Goal: Information Seeking & Learning: Learn about a topic

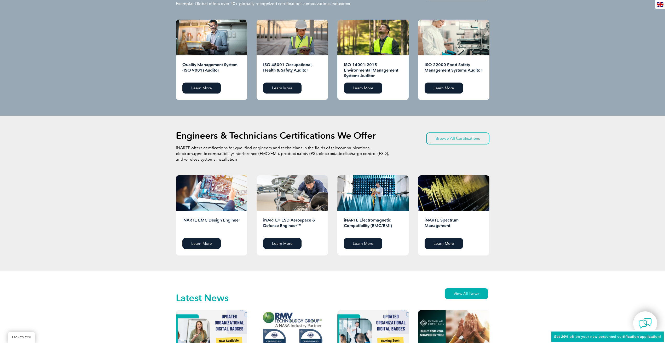
scroll to position [549, 0]
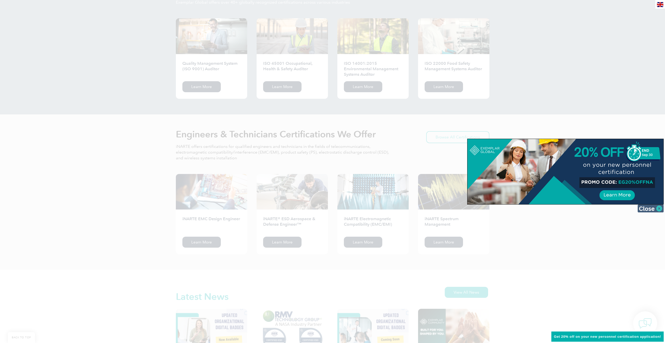
click at [656, 209] on img at bounding box center [650, 209] width 26 height 8
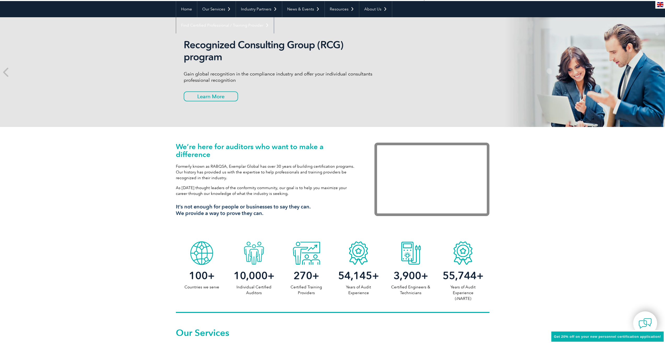
scroll to position [0, 0]
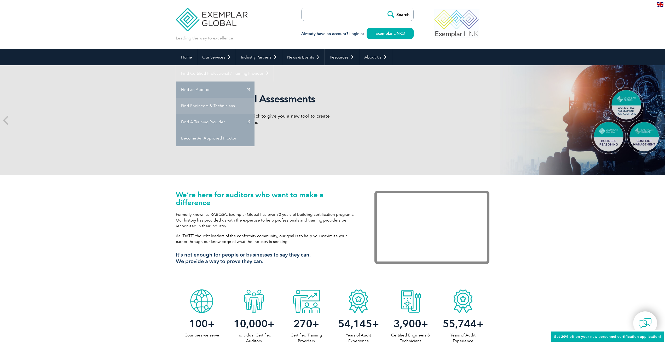
click at [254, 98] on link "Find Engineers & Technicians" at bounding box center [215, 106] width 78 height 16
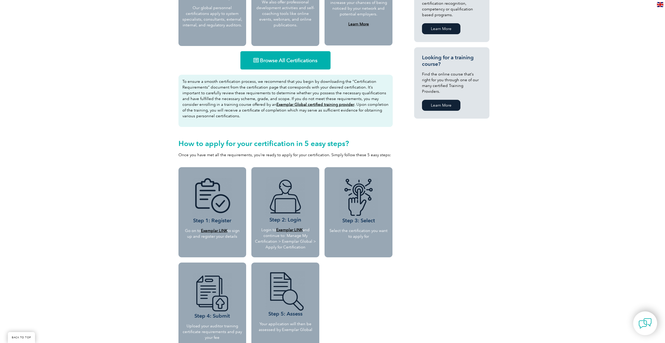
scroll to position [314, 0]
click at [293, 56] on link "Browse All Certifications" at bounding box center [285, 60] width 90 height 18
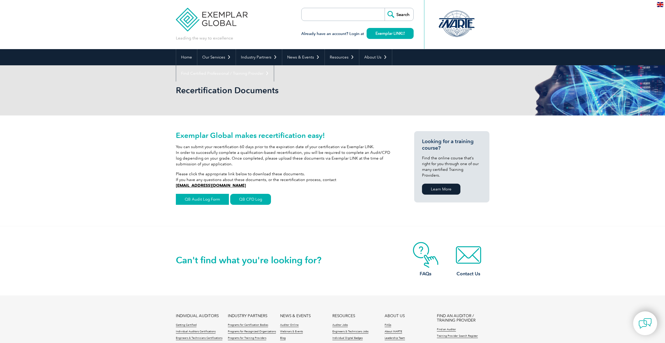
click at [200, 199] on link "QB Audit Log Form" at bounding box center [202, 199] width 53 height 11
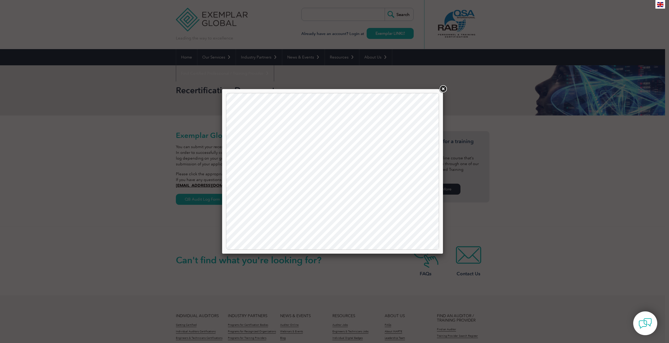
click at [444, 90] on link at bounding box center [442, 88] width 9 height 9
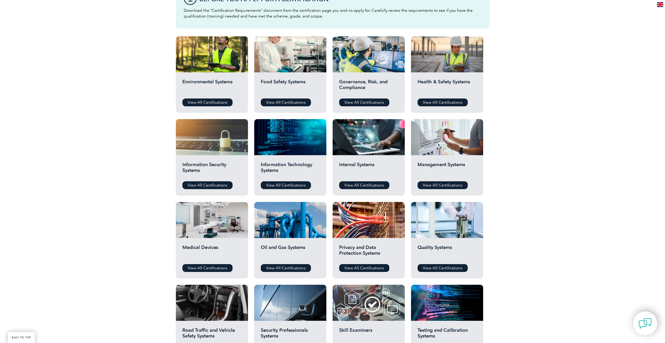
scroll to position [157, 0]
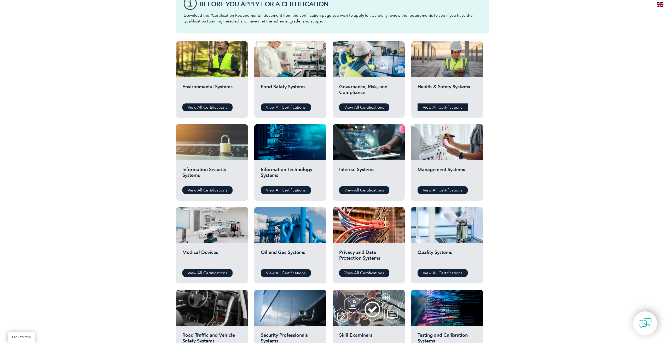
click at [436, 108] on link "View All Certifications" at bounding box center [443, 107] width 50 height 8
click at [433, 189] on link "View All Certifications" at bounding box center [443, 190] width 50 height 8
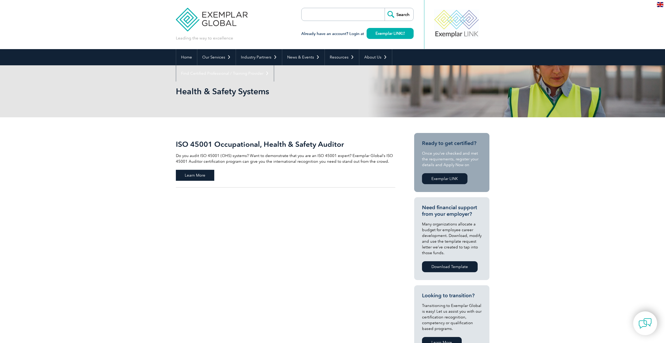
click at [207, 178] on span "Learn More" at bounding box center [195, 175] width 38 height 11
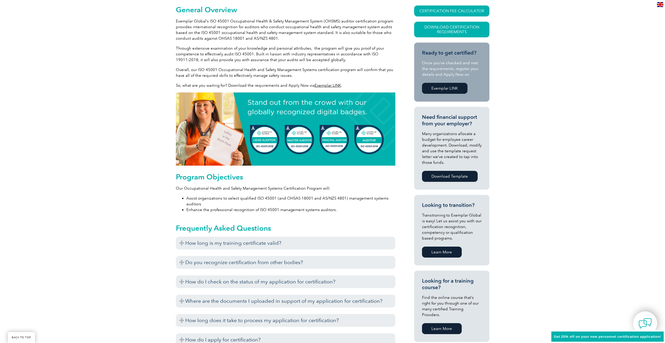
scroll to position [131, 0]
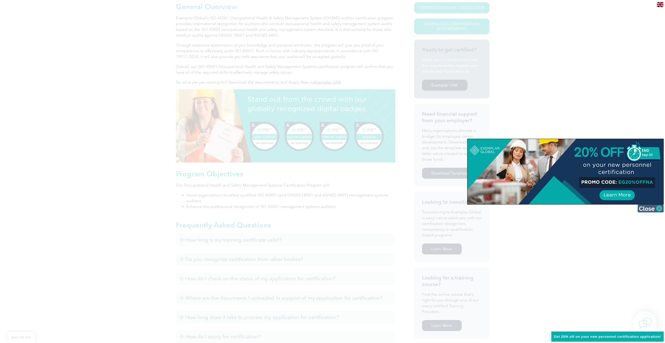
click at [650, 211] on img at bounding box center [650, 209] width 26 height 8
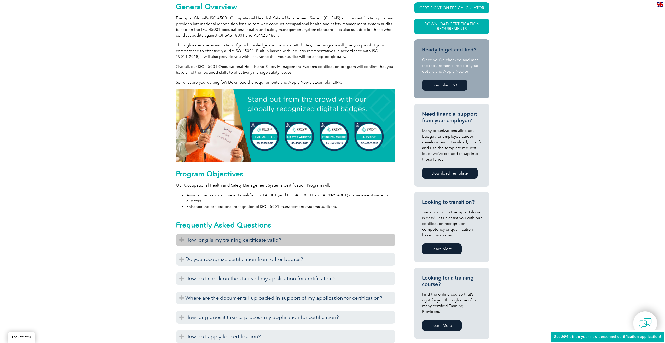
click at [256, 239] on h3 "How long is my training certificate valid?" at bounding box center [285, 240] width 219 height 13
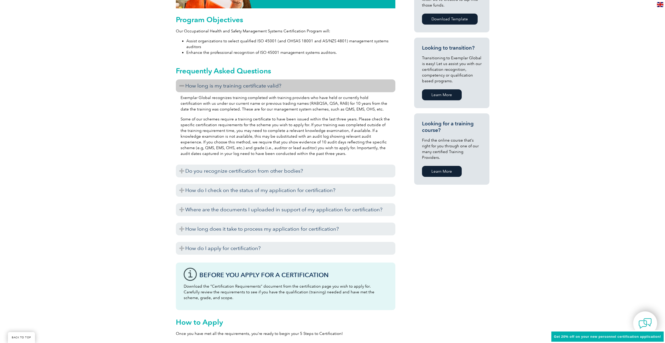
scroll to position [287, 0]
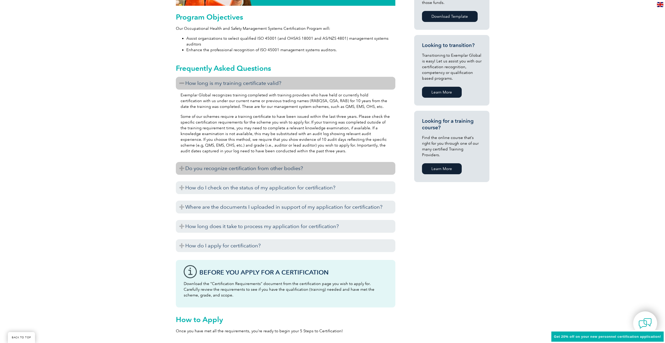
click at [286, 172] on h3 "Do you recognize certification from other bodies?" at bounding box center [285, 168] width 219 height 13
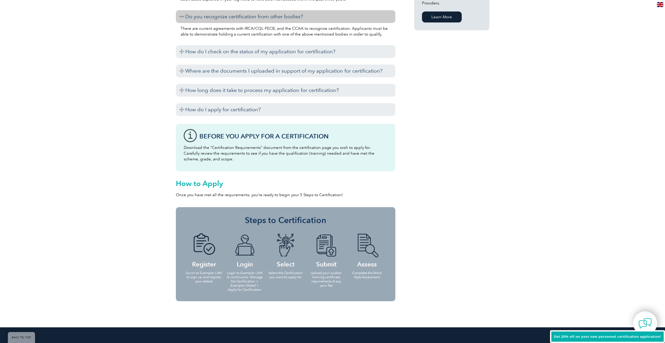
scroll to position [444, 0]
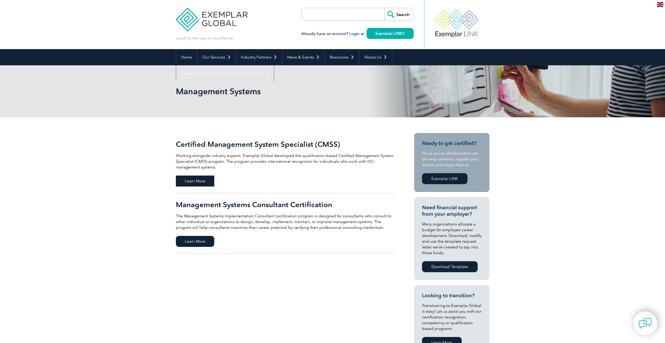
click at [206, 178] on span "Learn More" at bounding box center [195, 181] width 38 height 11
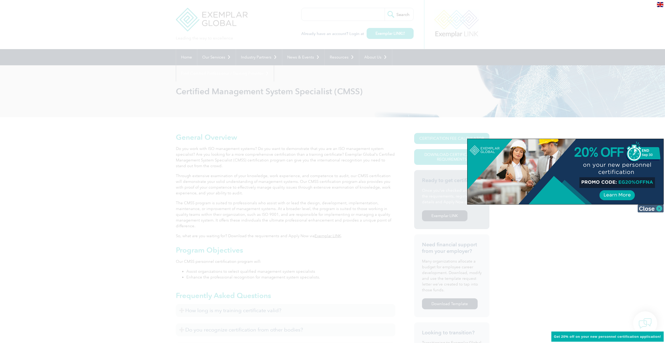
click at [639, 210] on img at bounding box center [650, 209] width 26 height 8
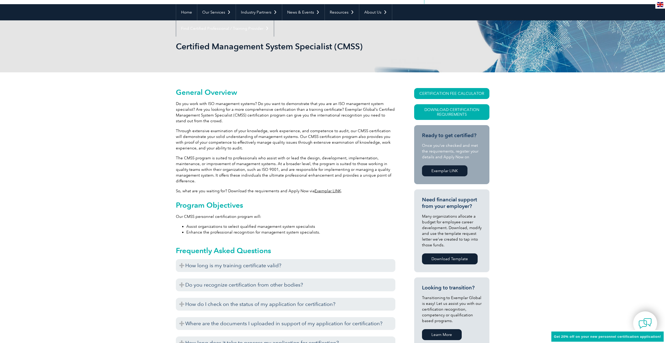
scroll to position [131, 0]
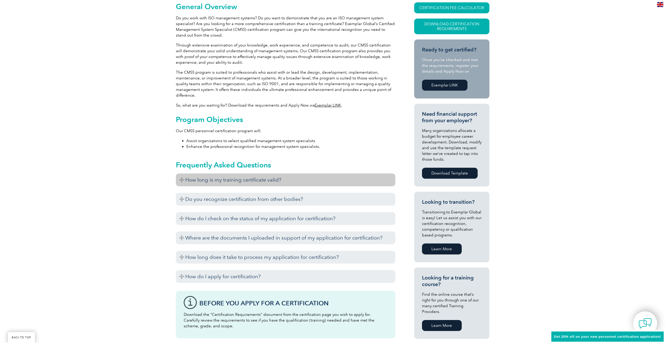
click at [294, 179] on h3 "How long is my training certificate valid?" at bounding box center [285, 179] width 219 height 13
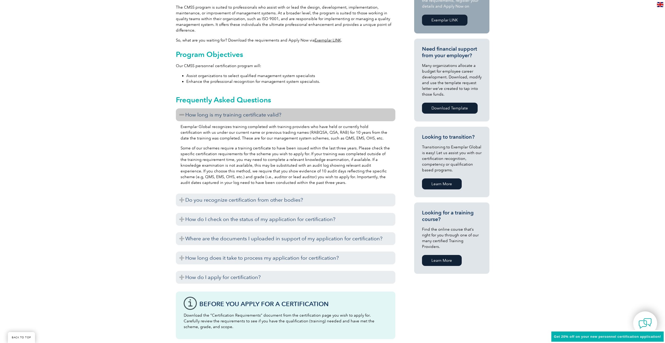
scroll to position [209, 0]
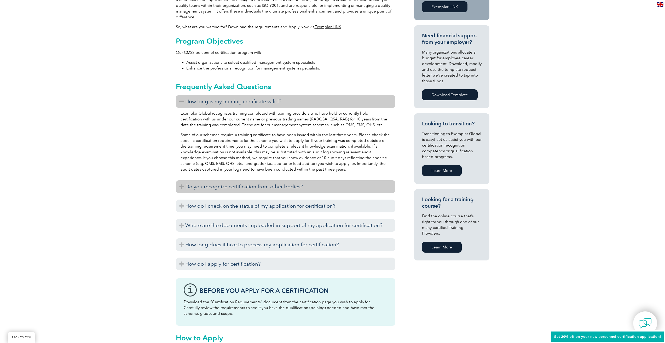
click at [296, 185] on h3 "Do you recognize certification from other bodies?" at bounding box center [285, 186] width 219 height 13
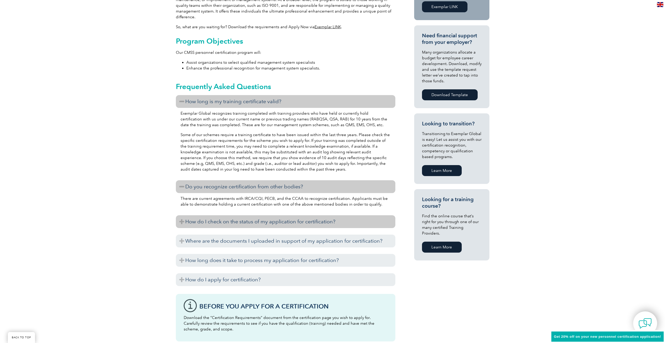
click at [295, 218] on h3 "How do I check on the status of my application for certification?" at bounding box center [285, 221] width 219 height 13
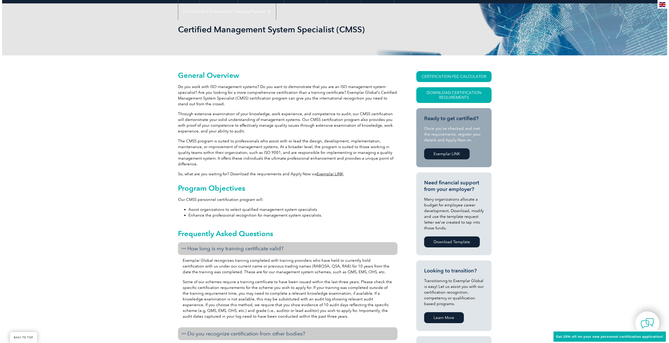
scroll to position [0, 0]
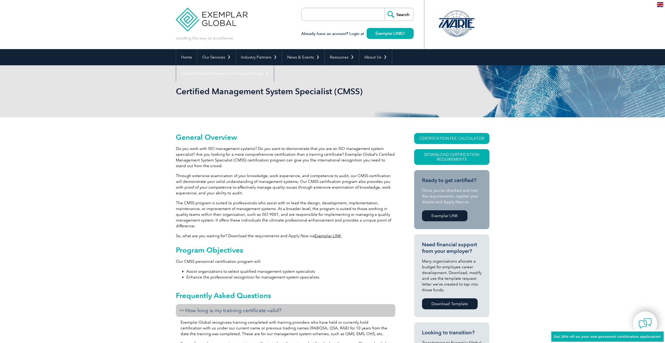
click at [465, 144] on div "CERTIFICATION FEE CALCULATOR Download Certification Requirements" at bounding box center [451, 151] width 75 height 37
click at [468, 139] on link "CERTIFICATION FEE CALCULATOR" at bounding box center [451, 138] width 75 height 11
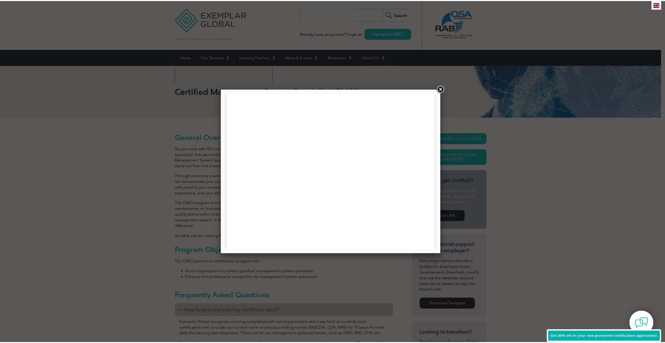
scroll to position [92, 0]
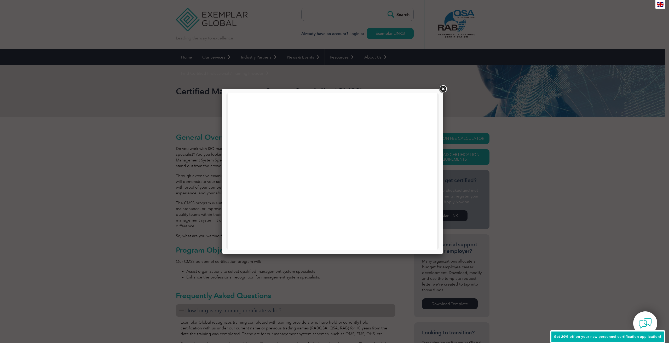
click at [441, 91] on link at bounding box center [442, 88] width 9 height 9
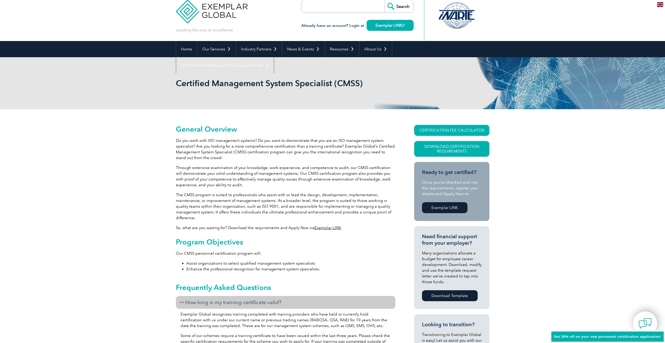
scroll to position [0, 0]
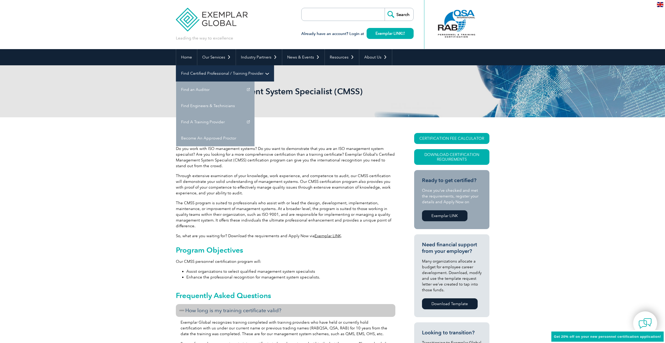
click at [274, 65] on link "Find Certified Professional / Training Provider" at bounding box center [225, 73] width 98 height 16
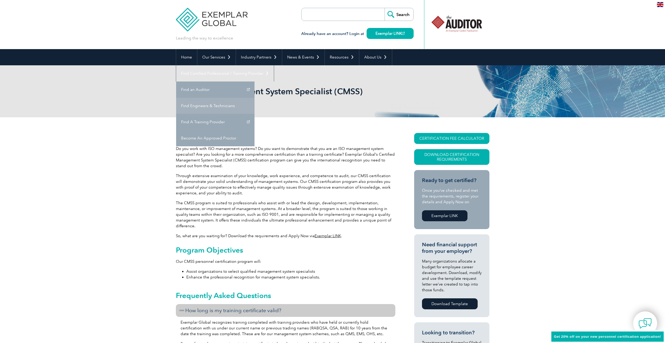
click at [254, 98] on link "Find Engineers & Technicians" at bounding box center [215, 106] width 78 height 16
